Goal: Transaction & Acquisition: Purchase product/service

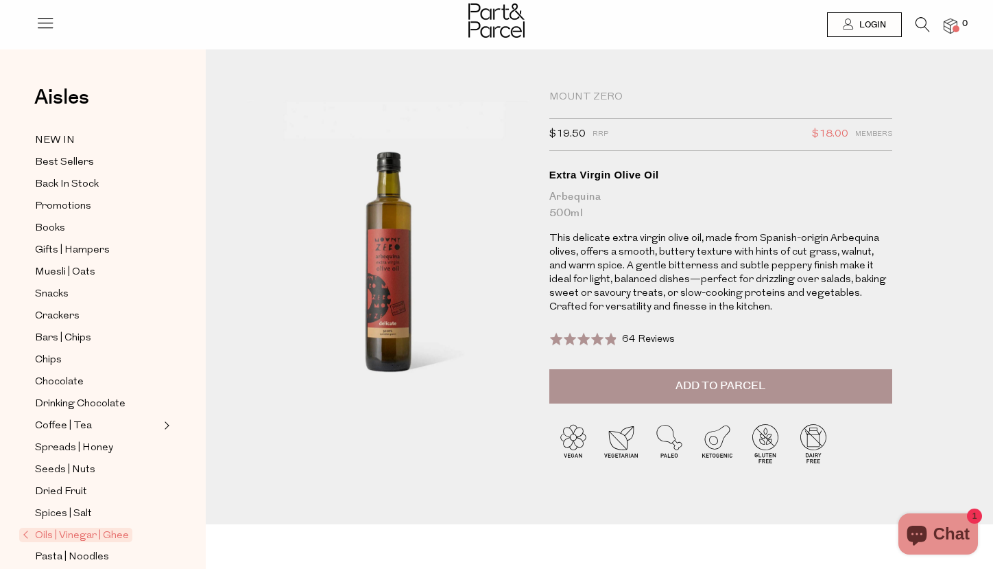
click at [507, 26] on img at bounding box center [497, 20] width 56 height 34
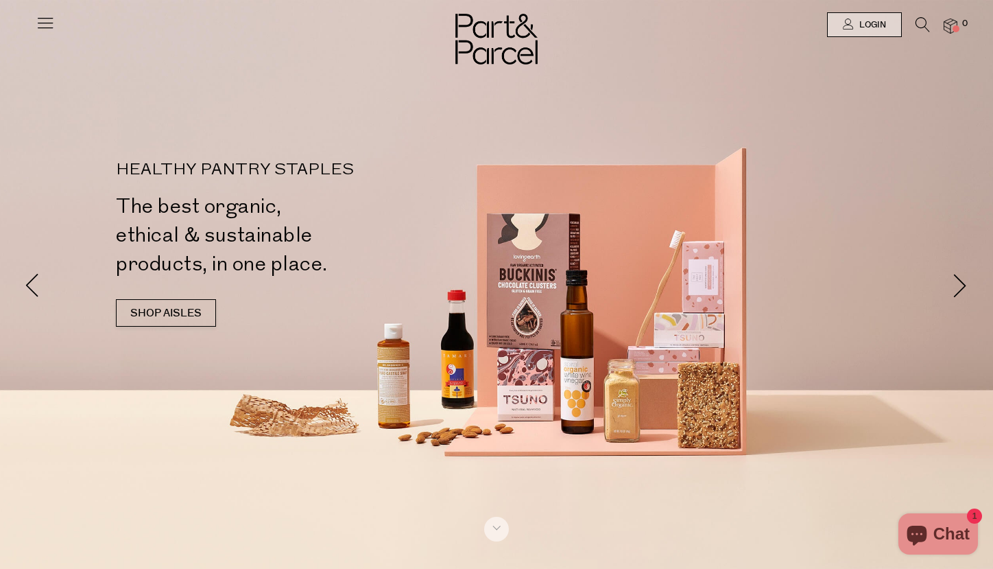
click at [958, 30] on span at bounding box center [956, 28] width 7 height 7
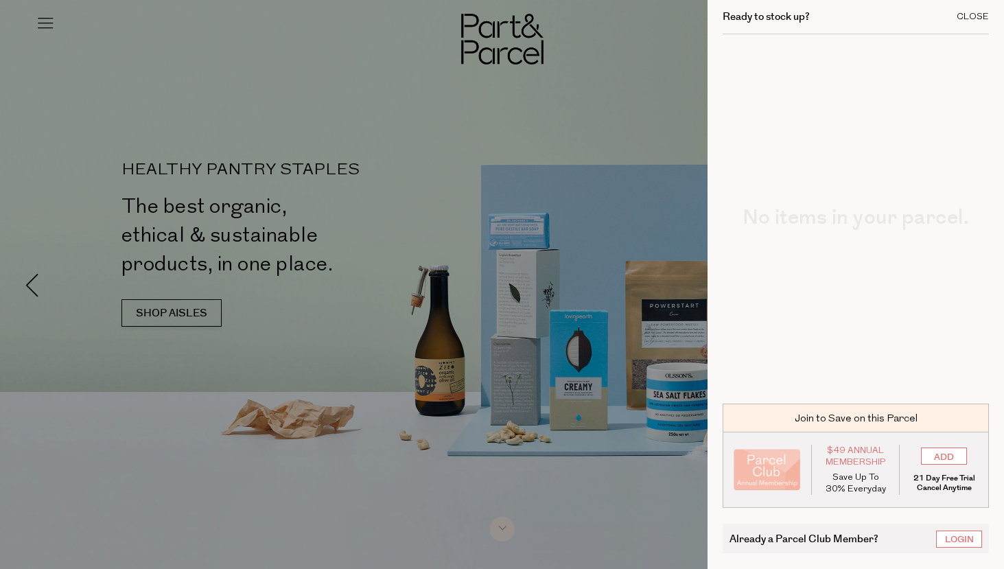
click at [976, 16] on div "Close" at bounding box center [972, 16] width 32 height 9
